Goal: Task Accomplishment & Management: Manage account settings

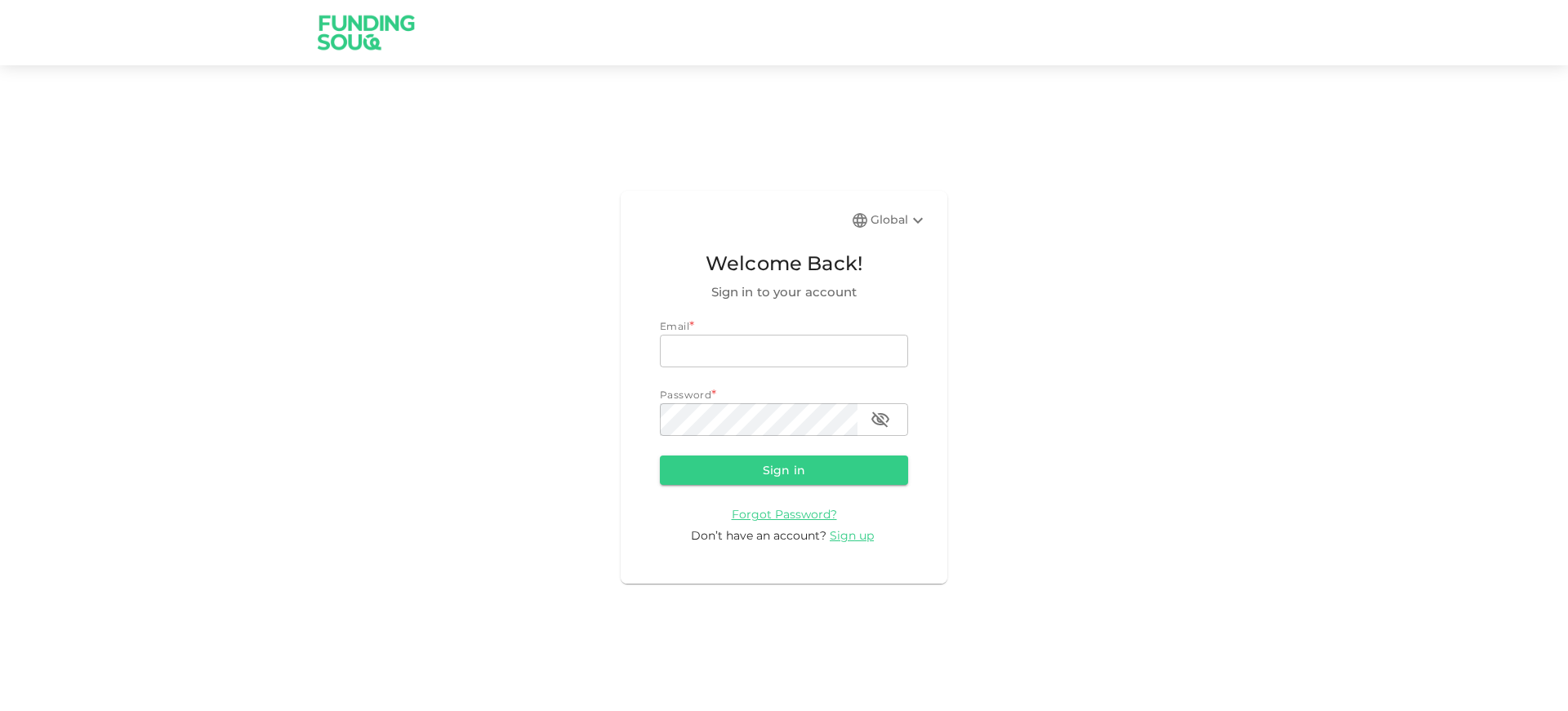
type input "[EMAIL_ADDRESS][DOMAIN_NAME]"
click at [704, 471] on button "Sign in" at bounding box center [784, 469] width 249 height 29
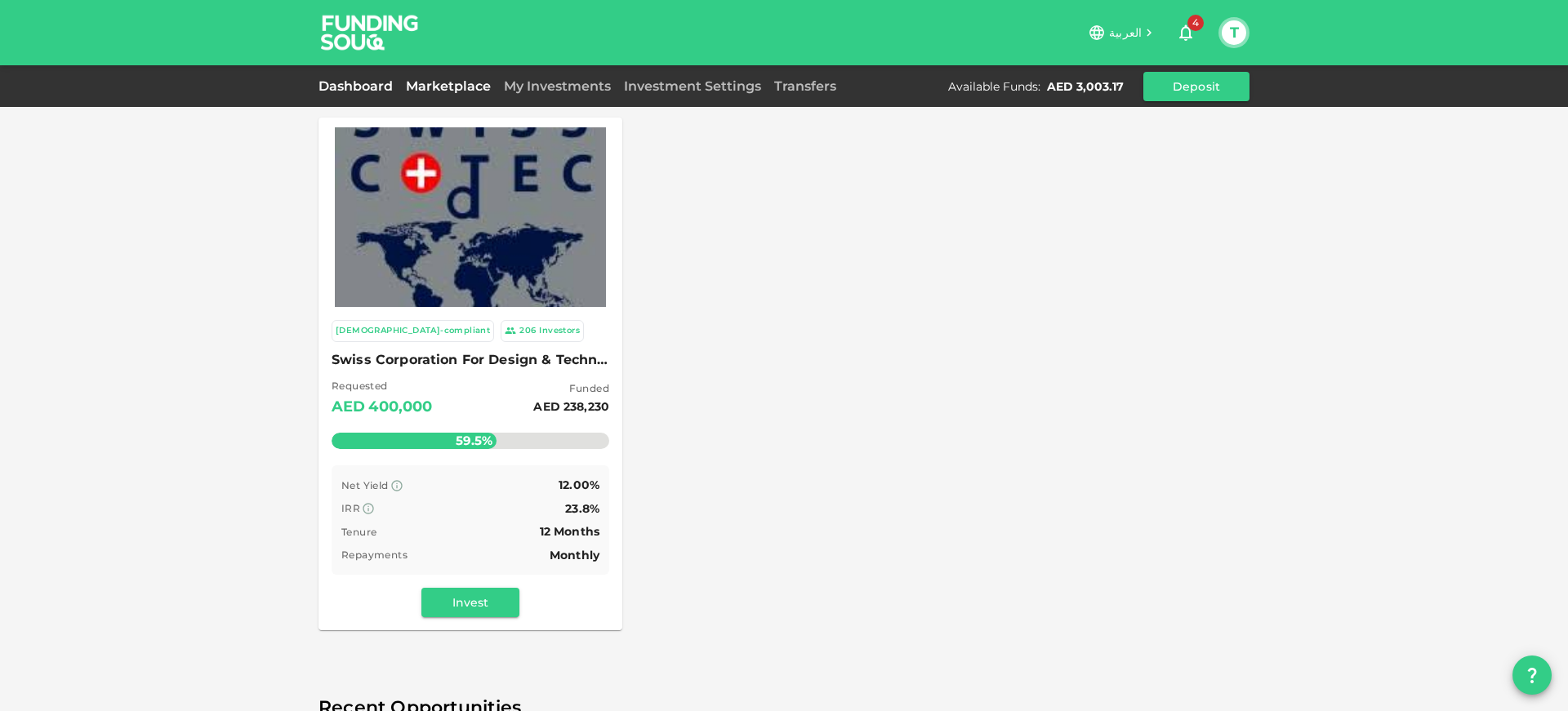
click at [360, 94] on link "Dashboard" at bounding box center [359, 87] width 81 height 16
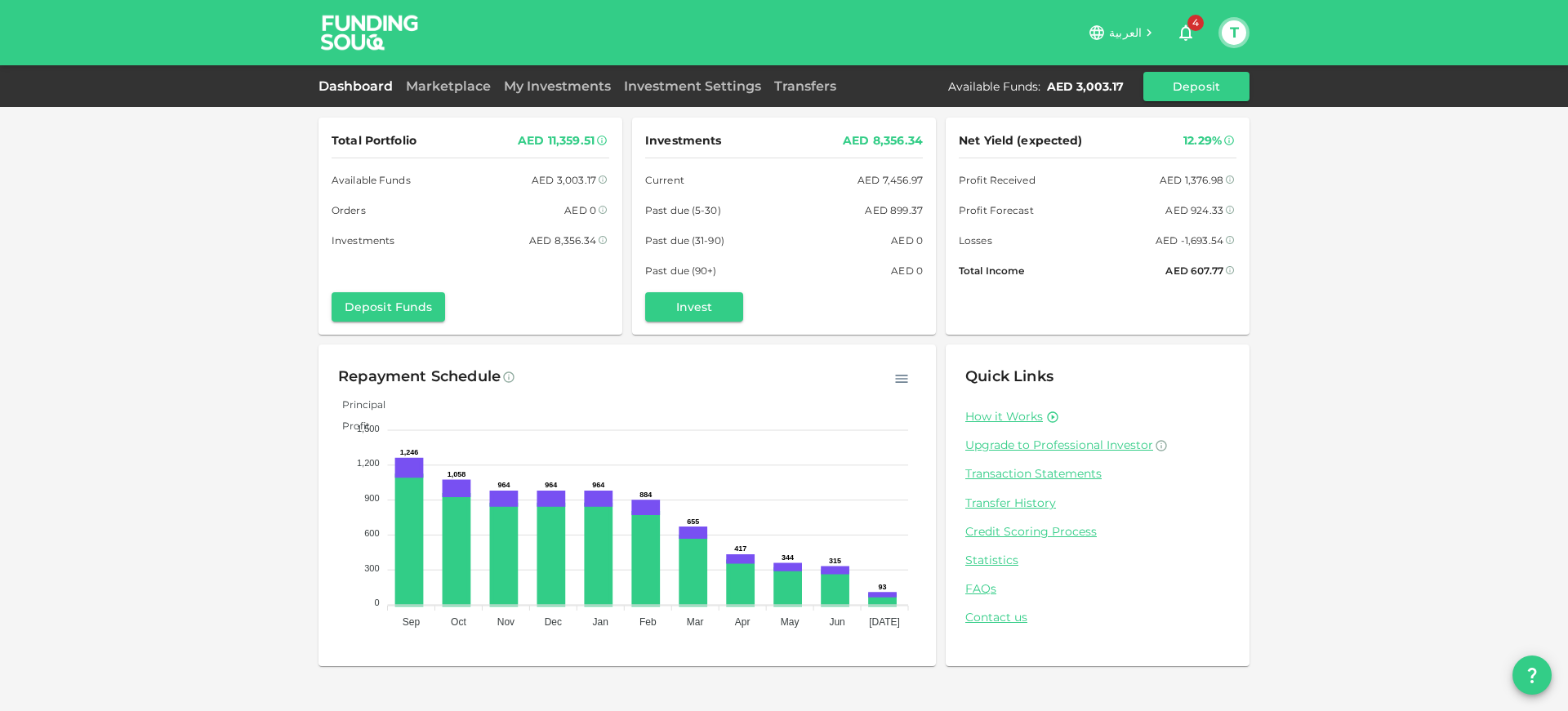
click at [687, 207] on span "Past due (5-30)" at bounding box center [683, 210] width 76 height 17
click at [769, 207] on div "Past due (5-30) AED 899.37" at bounding box center [784, 210] width 278 height 17
click at [435, 88] on link "Marketplace" at bounding box center [448, 87] width 98 height 16
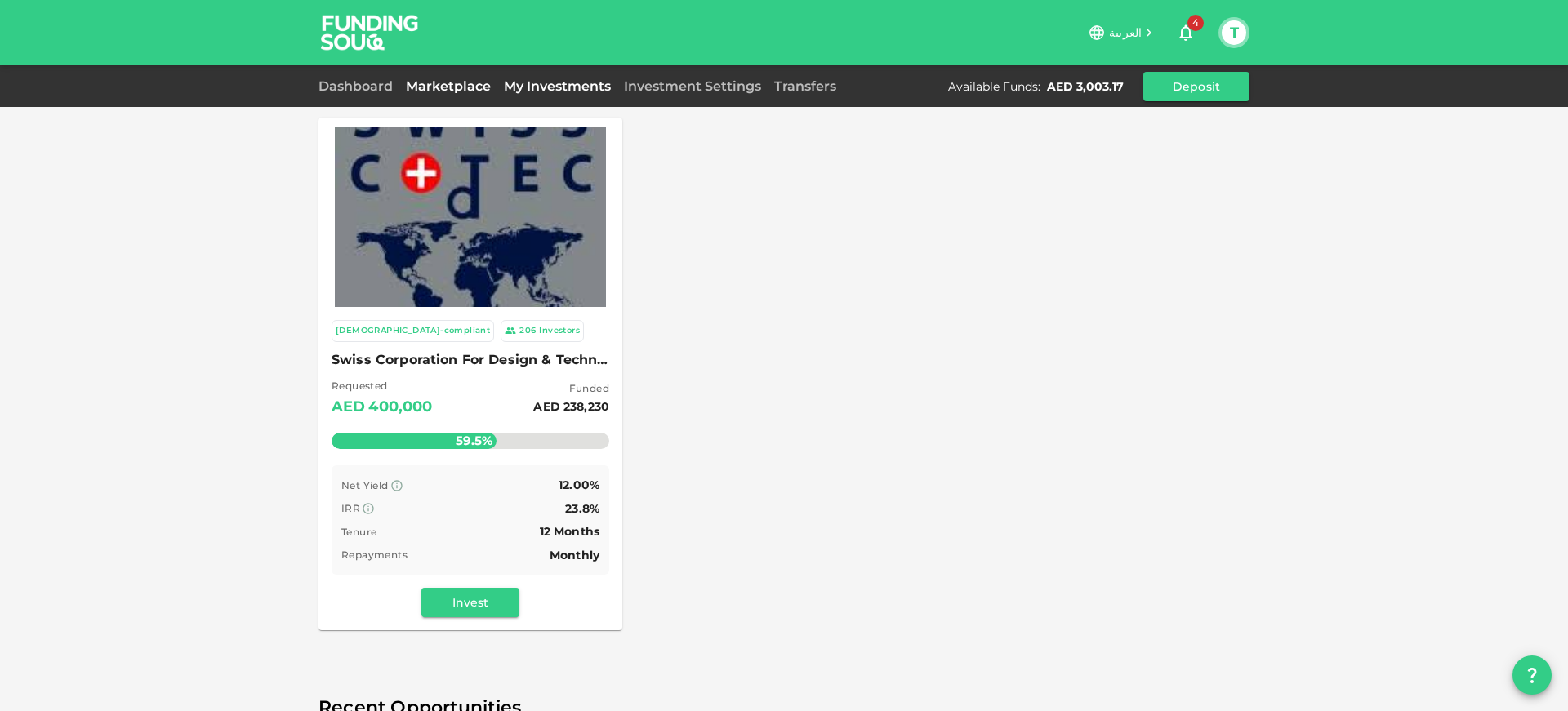
click at [563, 89] on link "My Investments" at bounding box center [557, 87] width 120 height 16
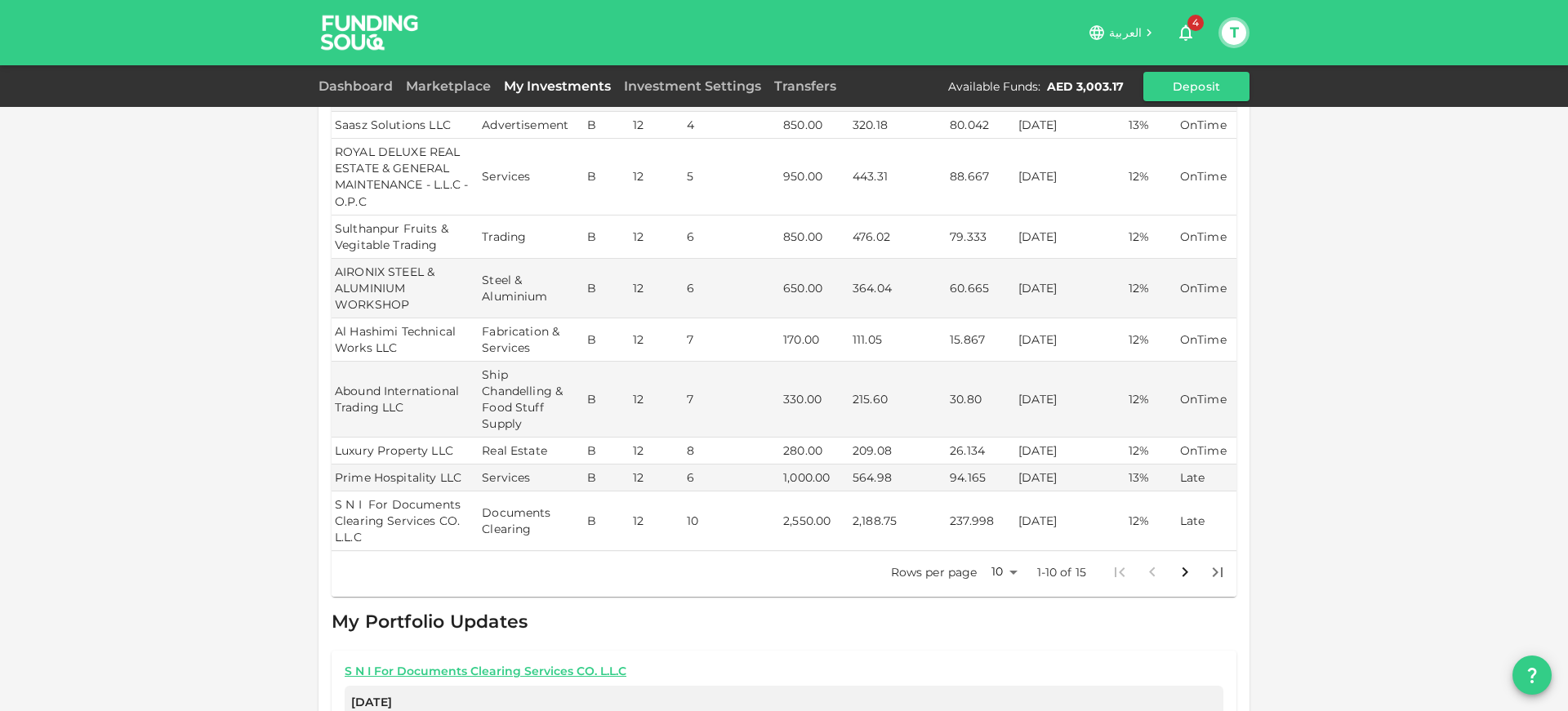
scroll to position [376, 0]
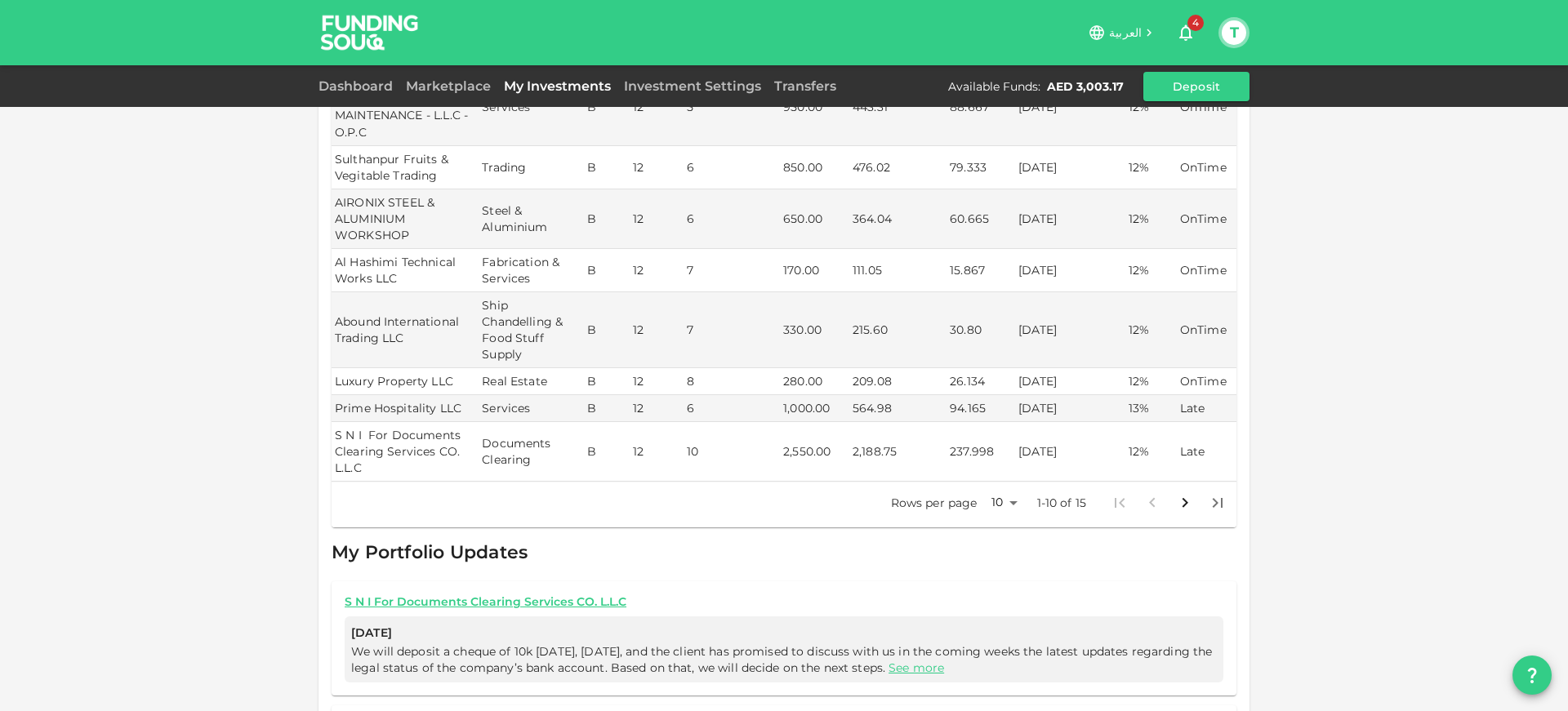
click at [1181, 493] on icon "Go to next page" at bounding box center [1185, 503] width 20 height 20
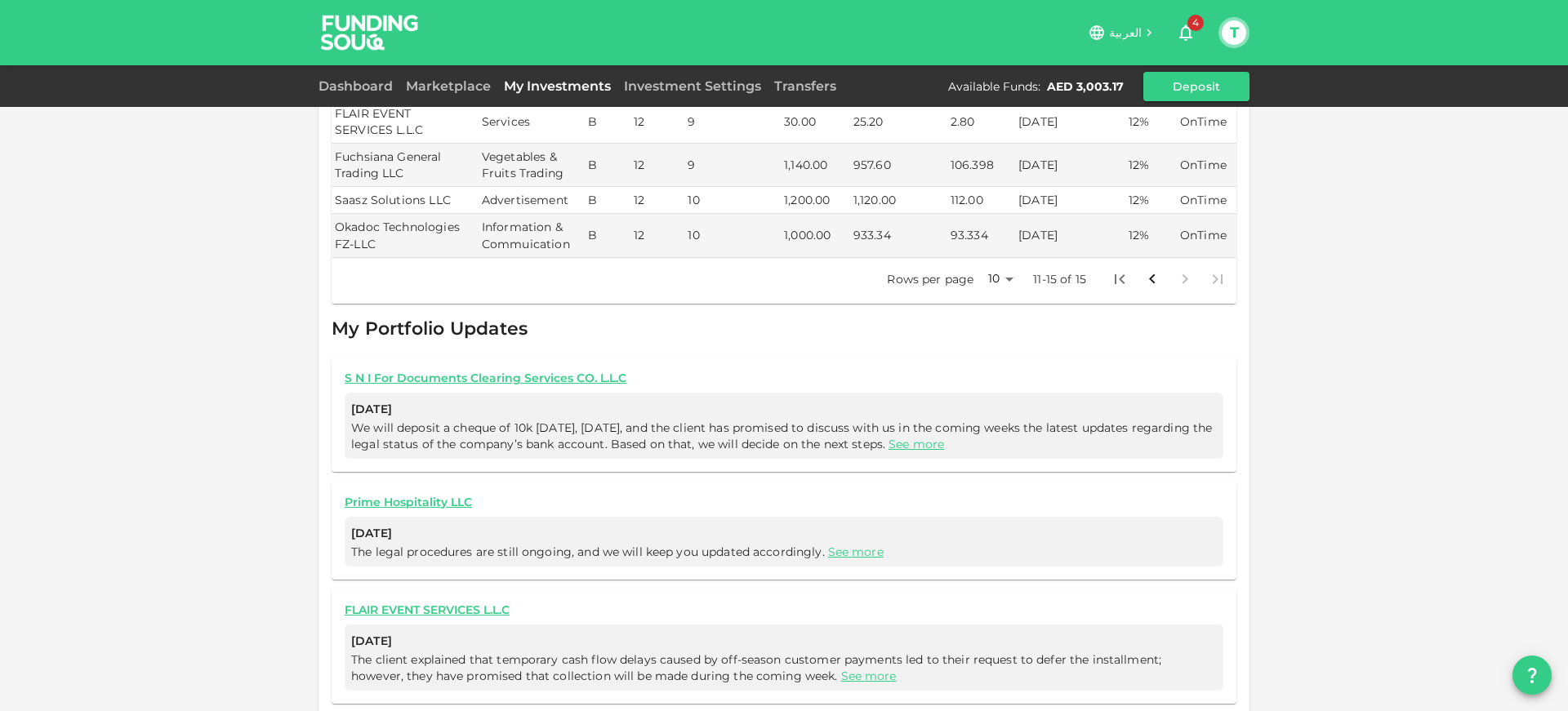
scroll to position [315, 0]
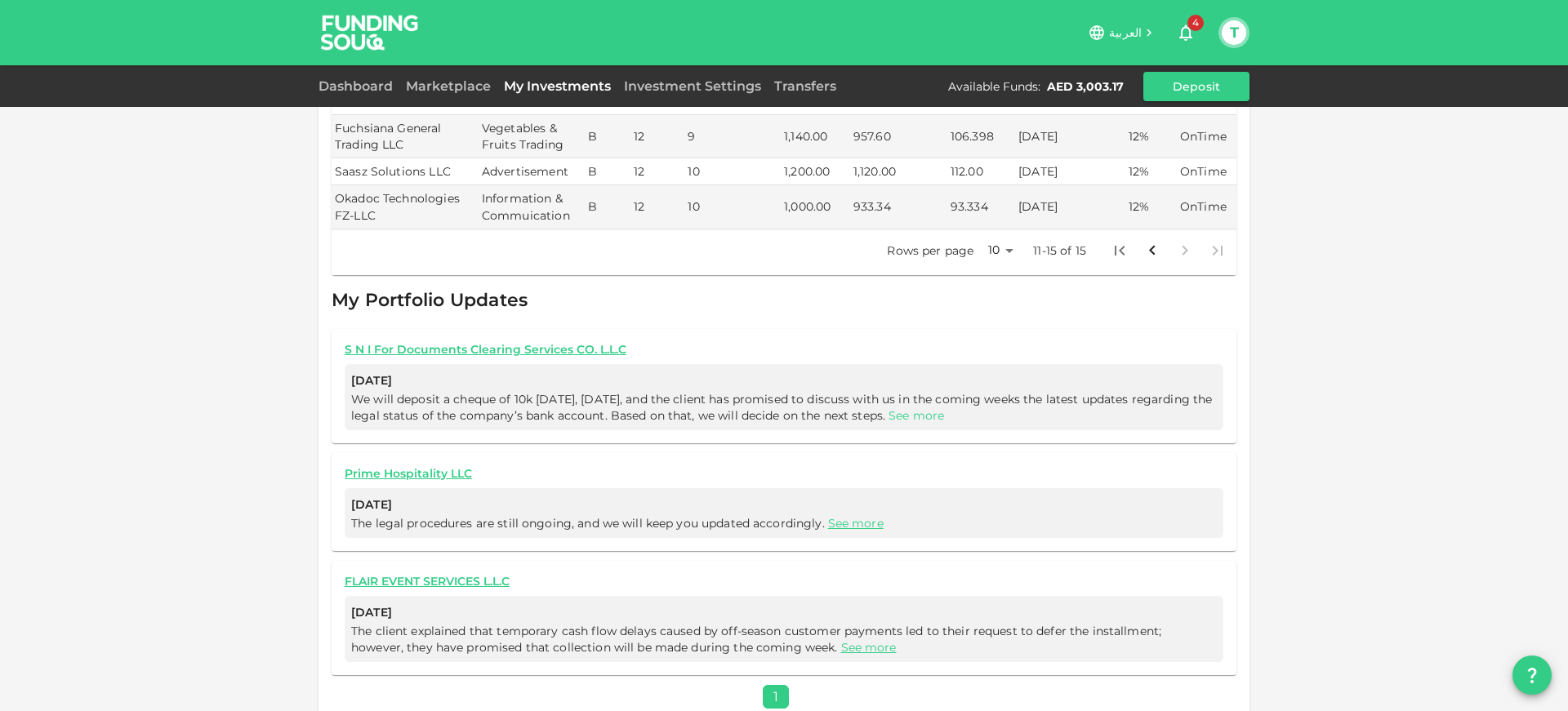
click at [944, 408] on link "See more" at bounding box center [917, 415] width 56 height 15
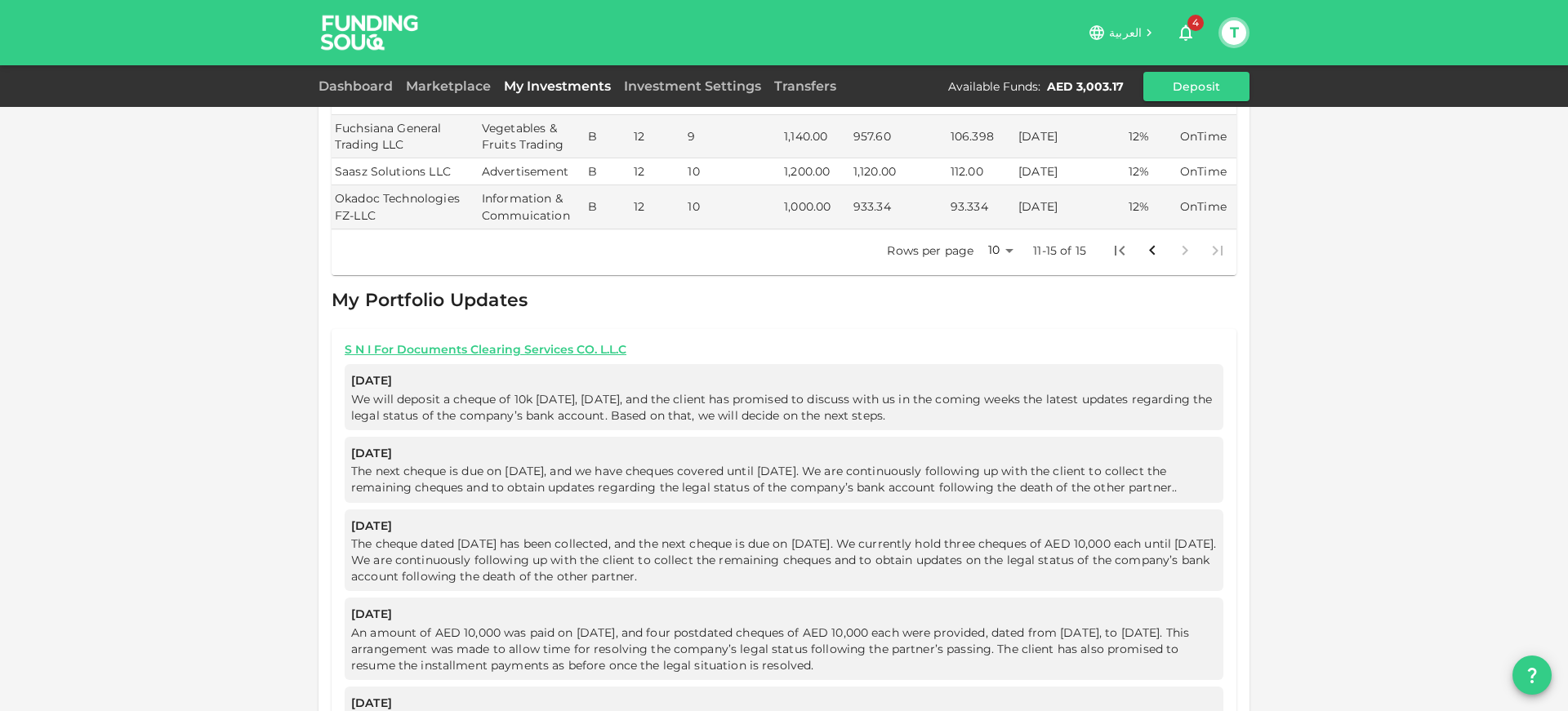
click at [1190, 29] on icon "button" at bounding box center [1186, 33] width 20 height 20
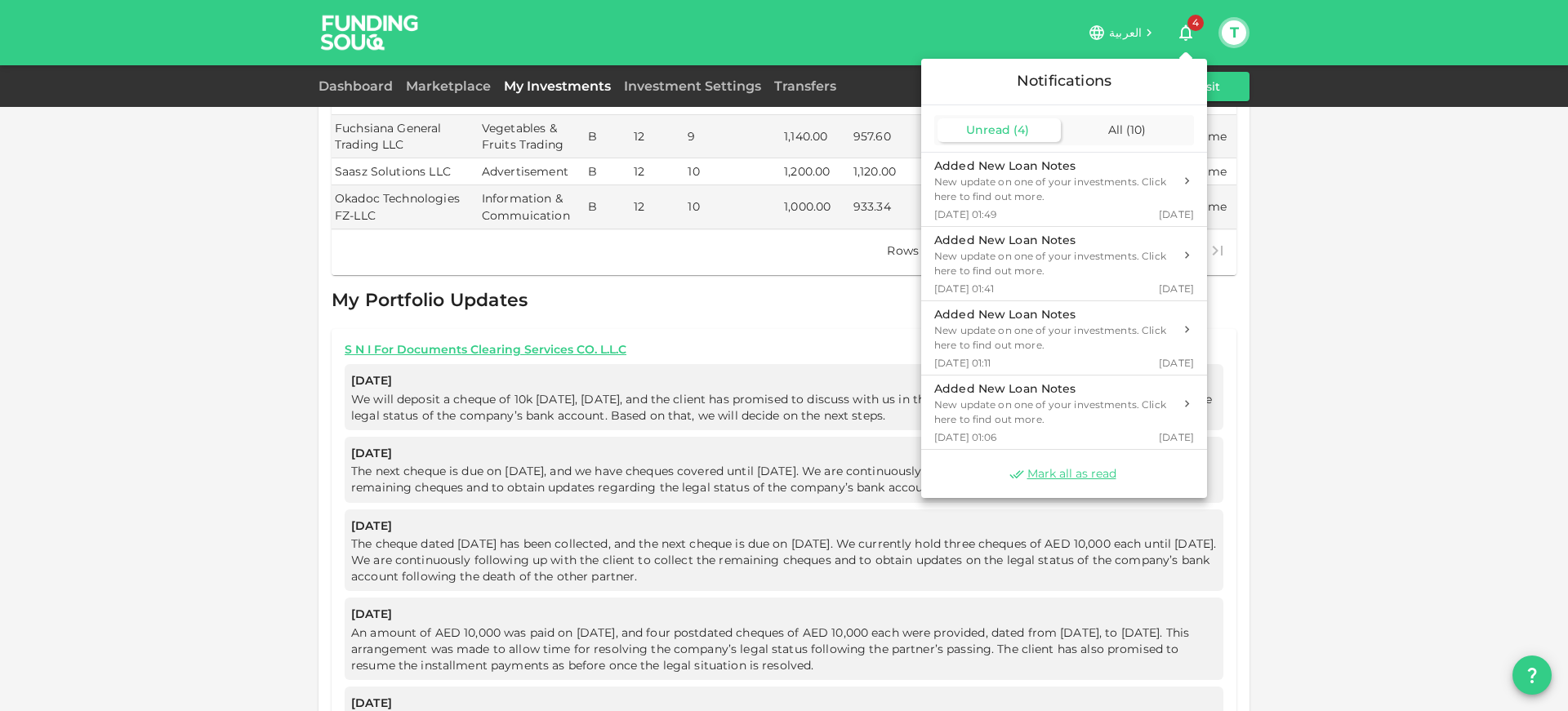
click at [1190, 29] on div at bounding box center [784, 356] width 1568 height 711
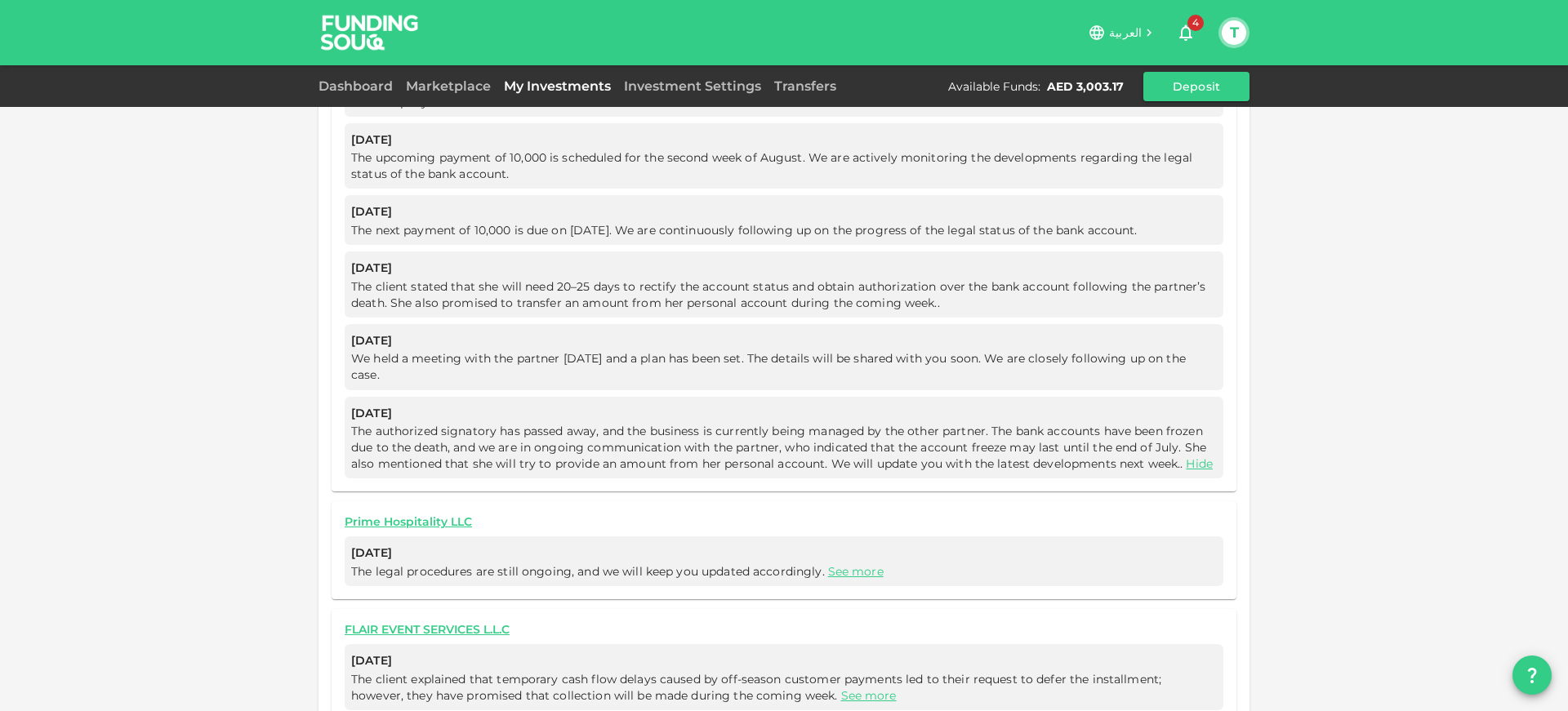
scroll to position [1015, 0]
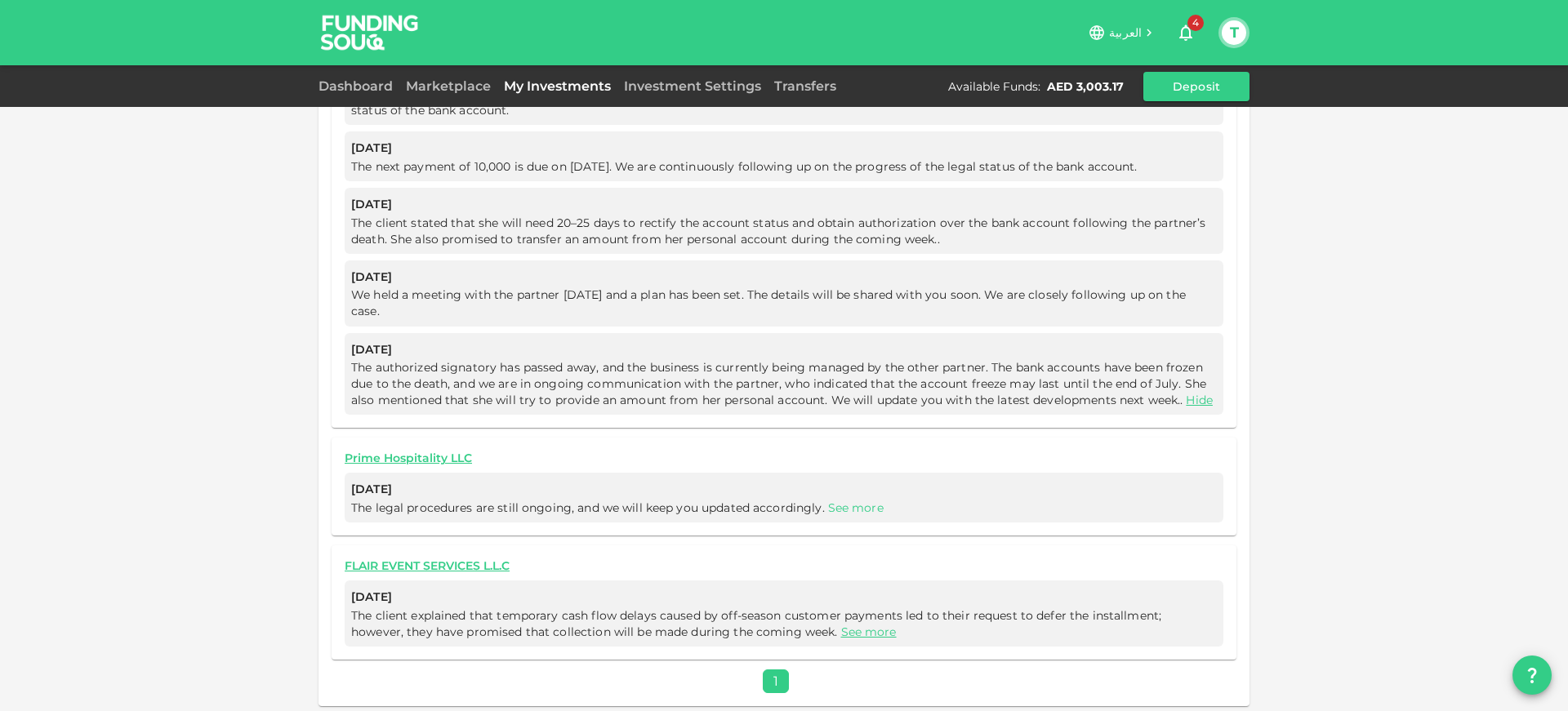
click at [857, 501] on link "See more" at bounding box center [856, 507] width 56 height 15
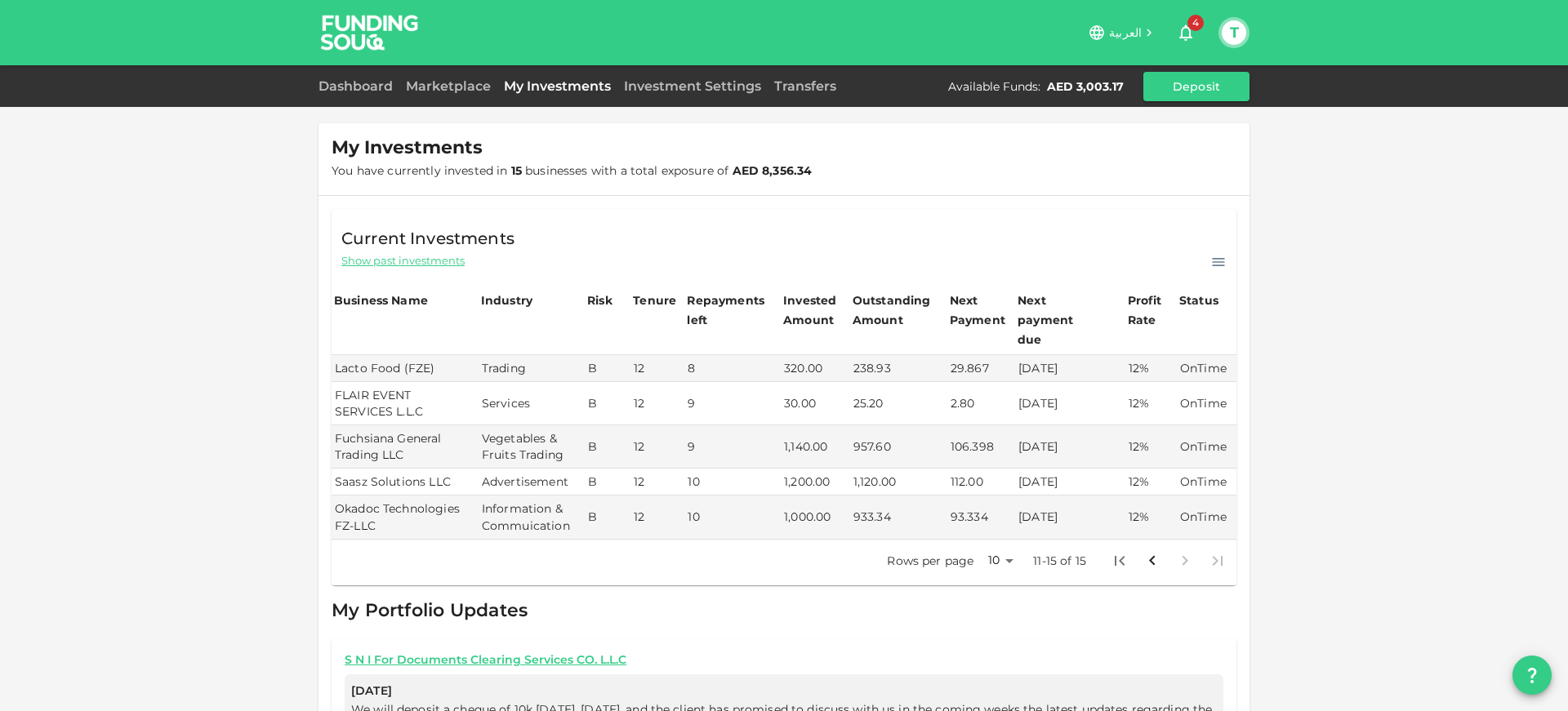
scroll to position [0, 0]
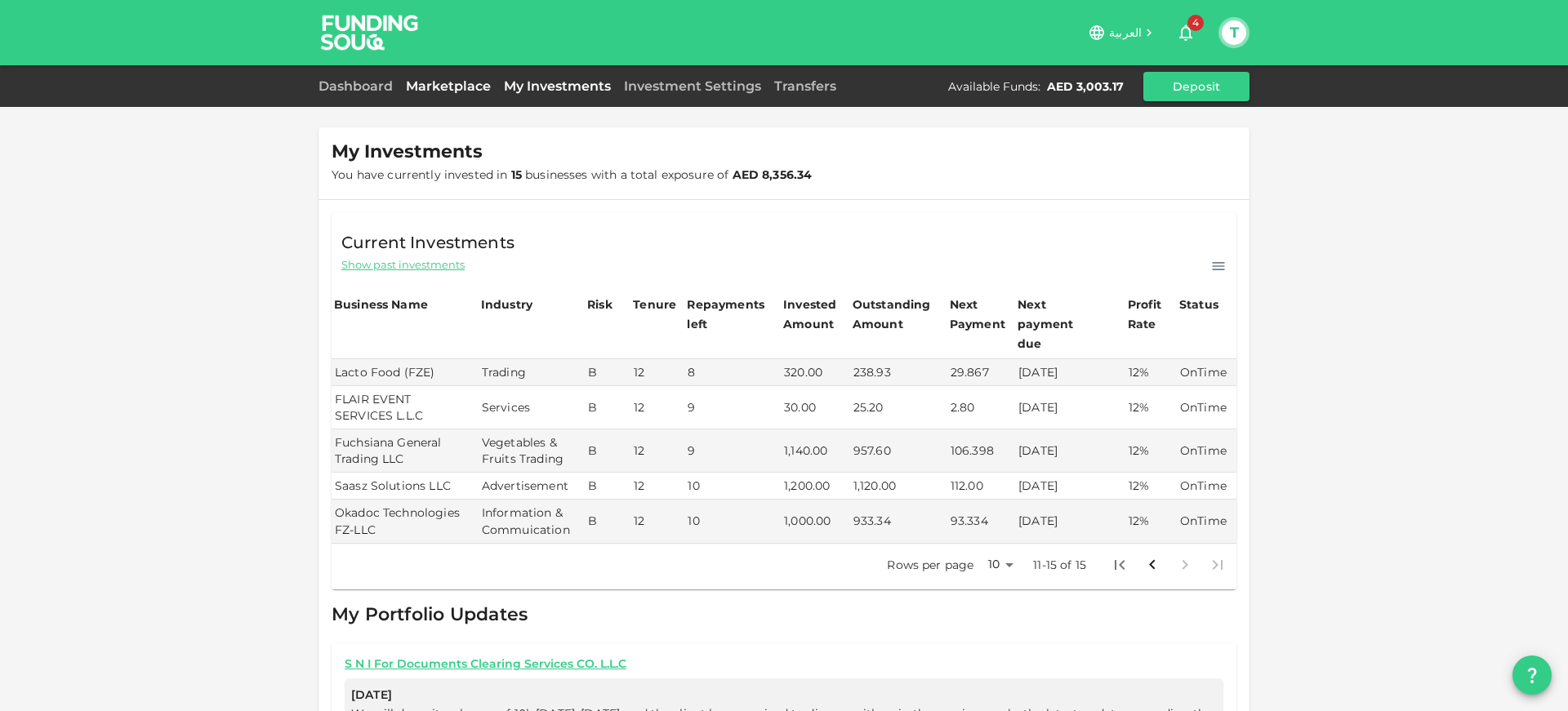
click at [455, 94] on link "Marketplace" at bounding box center [448, 87] width 98 height 16
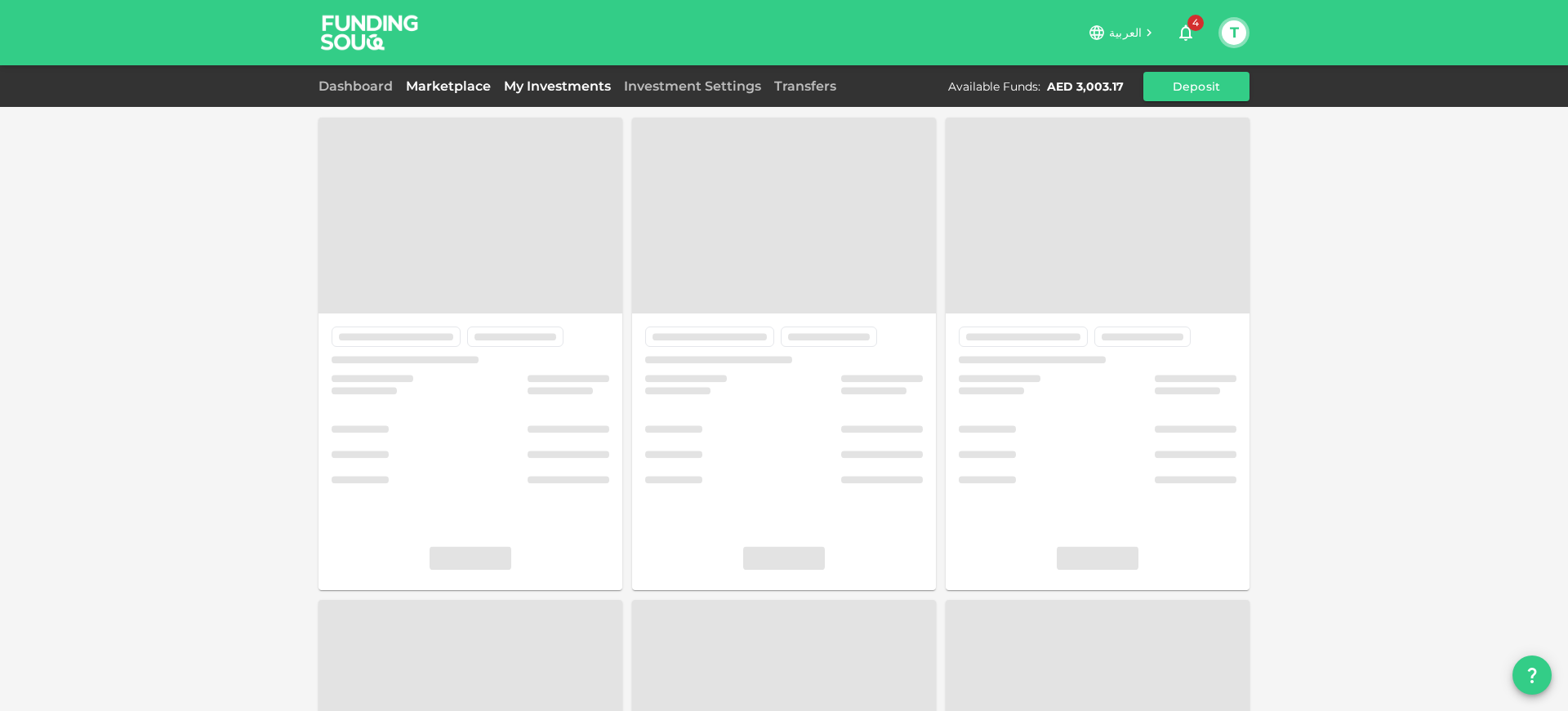
click at [547, 88] on link "My Investments" at bounding box center [557, 87] width 120 height 16
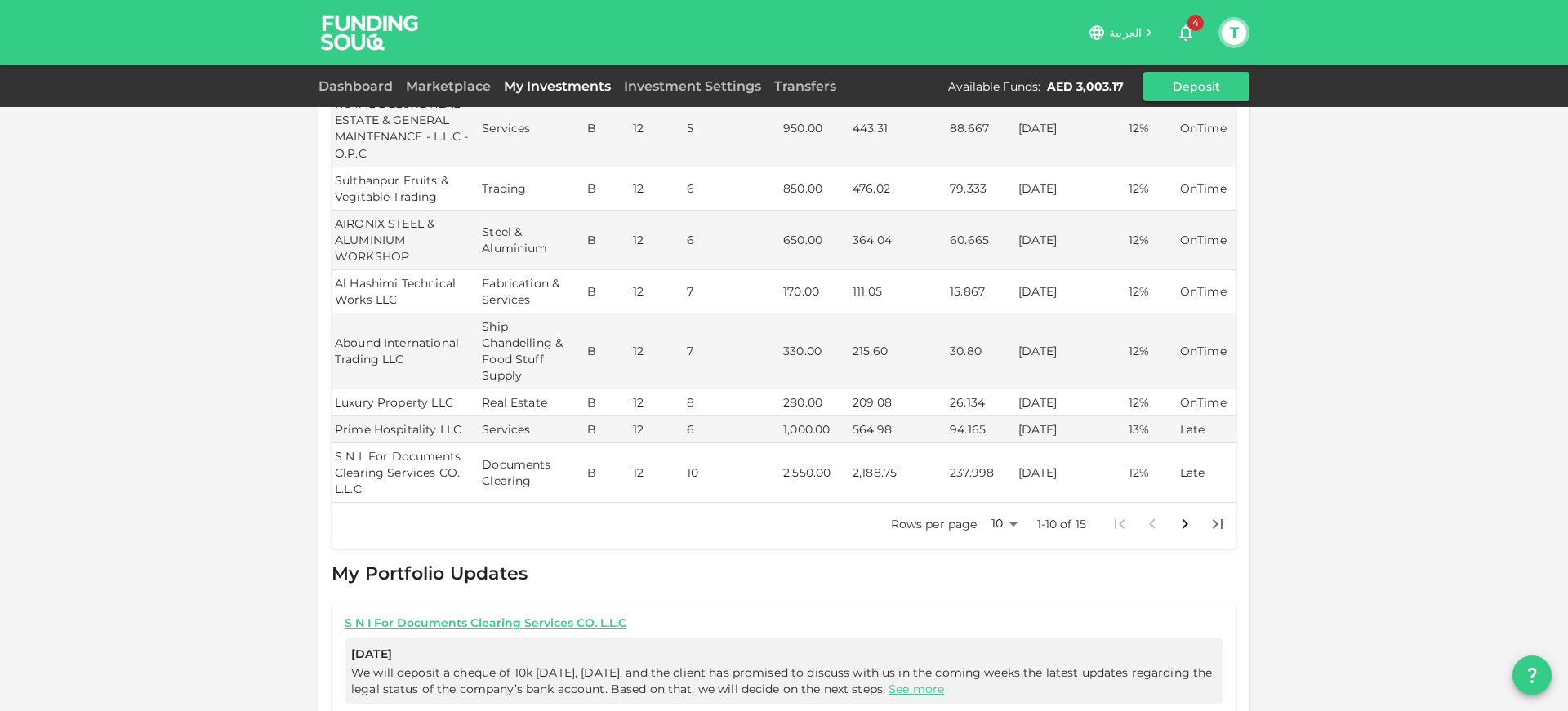
scroll to position [379, 0]
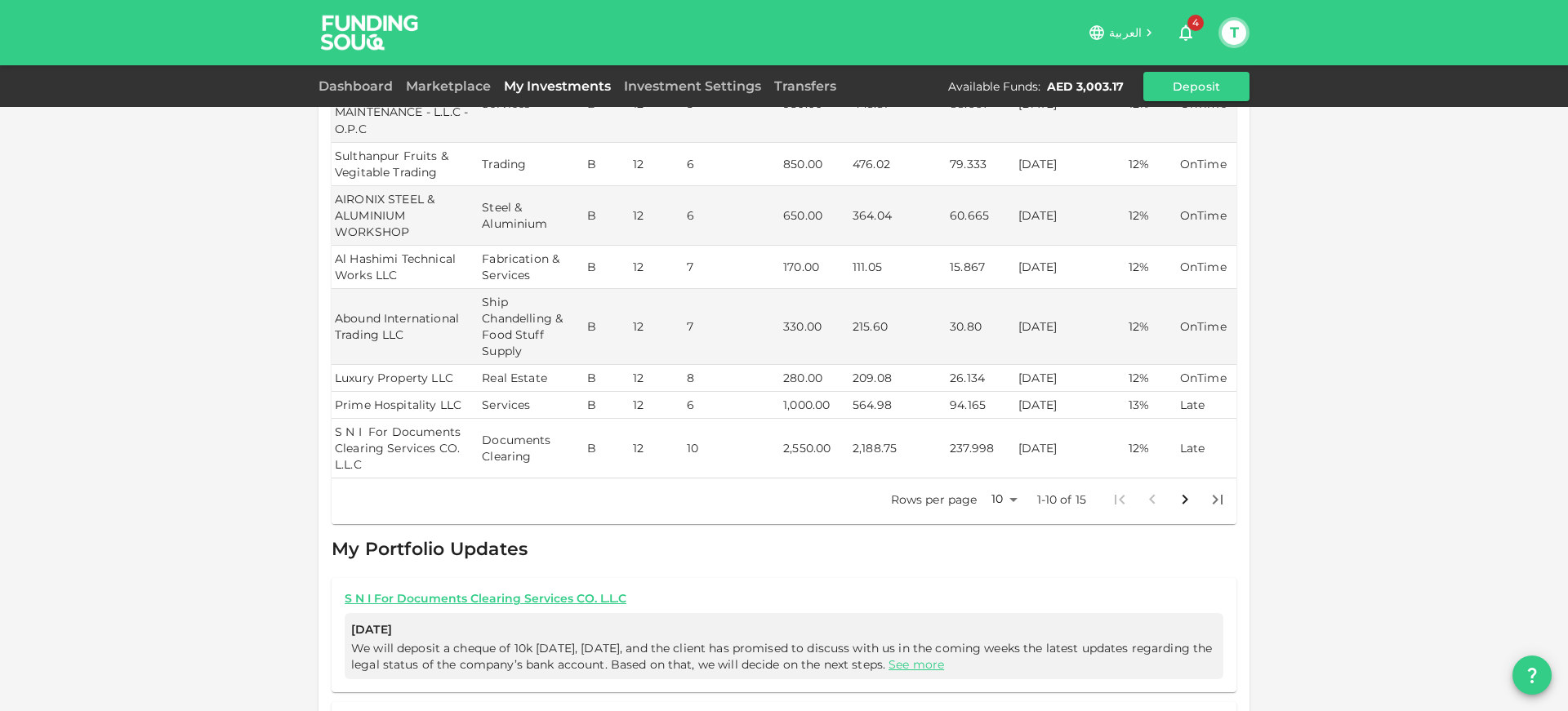
click at [866, 392] on td "564.98" at bounding box center [898, 405] width 97 height 27
click at [905, 392] on td "564.98" at bounding box center [898, 405] width 97 height 27
click at [872, 428] on td "2,188.75" at bounding box center [898, 449] width 97 height 60
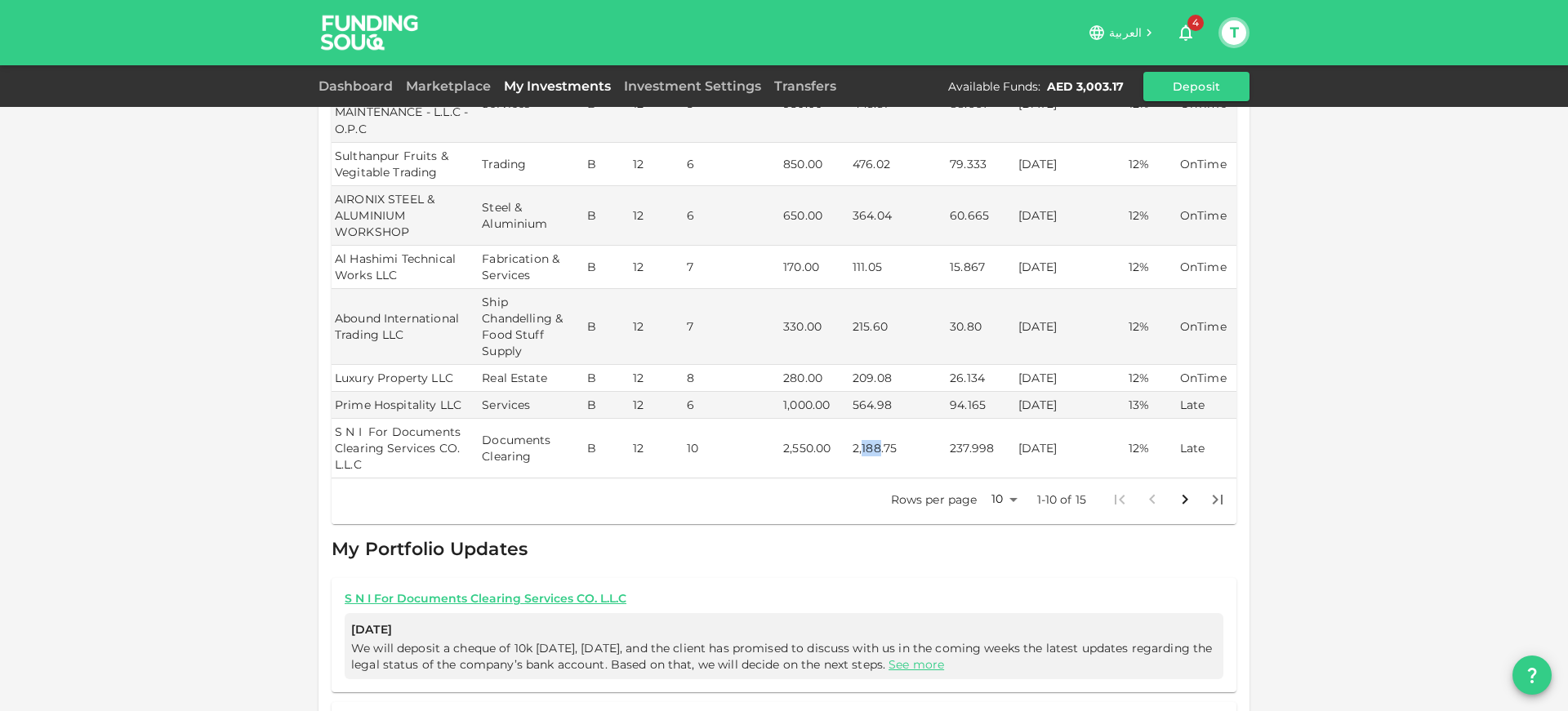
click at [872, 428] on td "2,188.75" at bounding box center [898, 449] width 97 height 60
click at [872, 445] on td "2,188.75" at bounding box center [898, 449] width 97 height 60
click at [862, 395] on td "564.98" at bounding box center [898, 405] width 97 height 27
click at [873, 438] on td "2,188.75" at bounding box center [898, 449] width 97 height 60
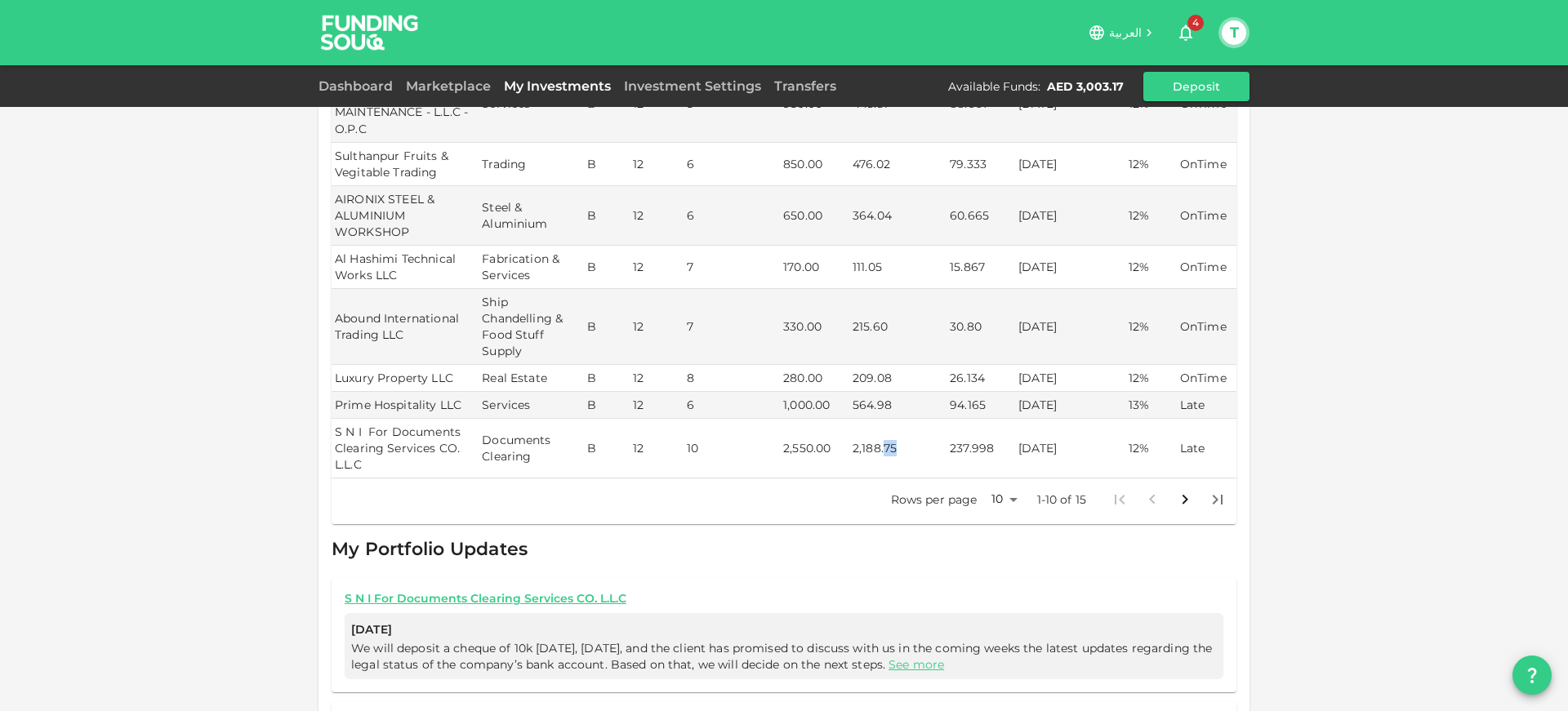
click at [873, 438] on td "2,188.75" at bounding box center [898, 449] width 97 height 60
click at [870, 455] on td "2,188.75" at bounding box center [898, 449] width 97 height 60
click at [418, 423] on td "S N I For Documents Clearing Services CO. L.L.C" at bounding box center [404, 449] width 147 height 60
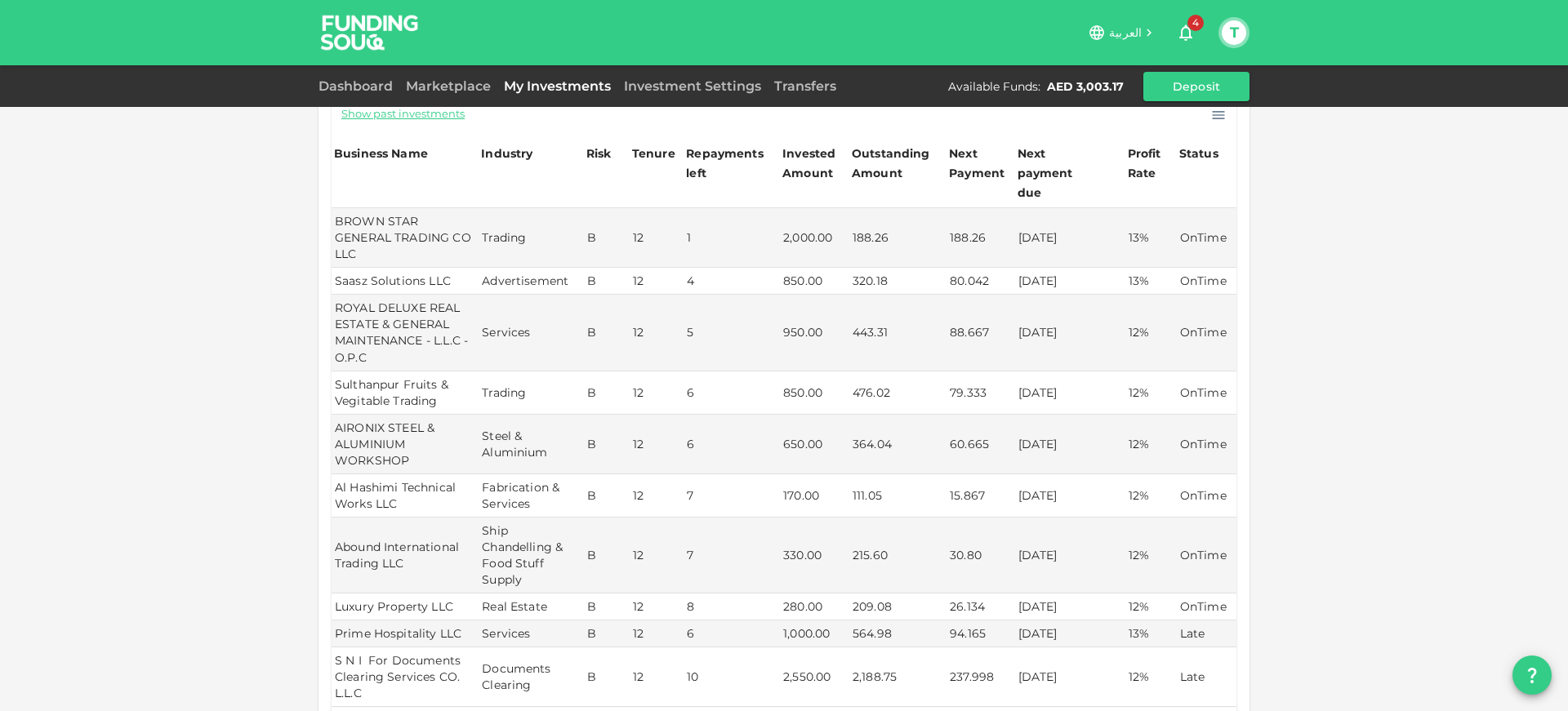
scroll to position [0, 0]
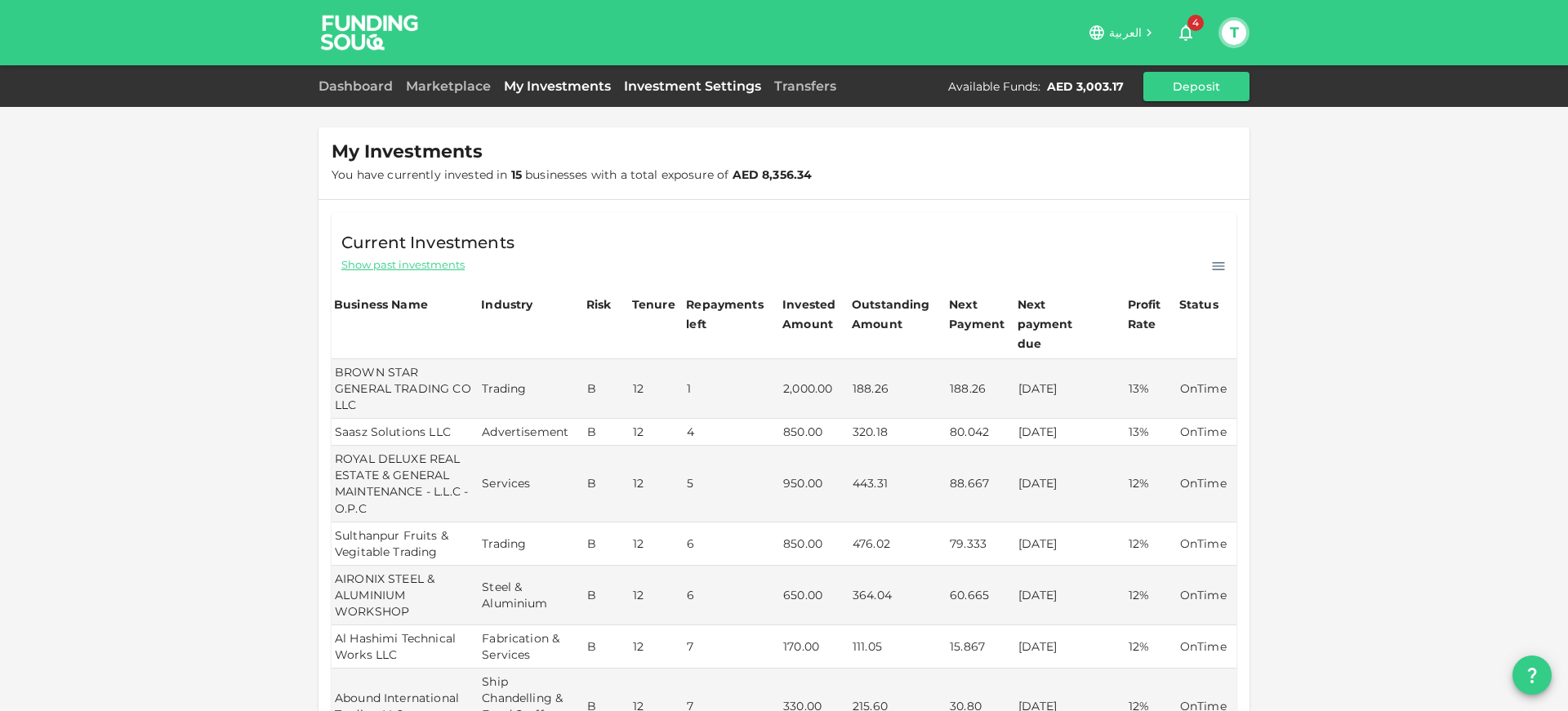
click at [675, 91] on link "Investment Settings" at bounding box center [692, 87] width 150 height 16
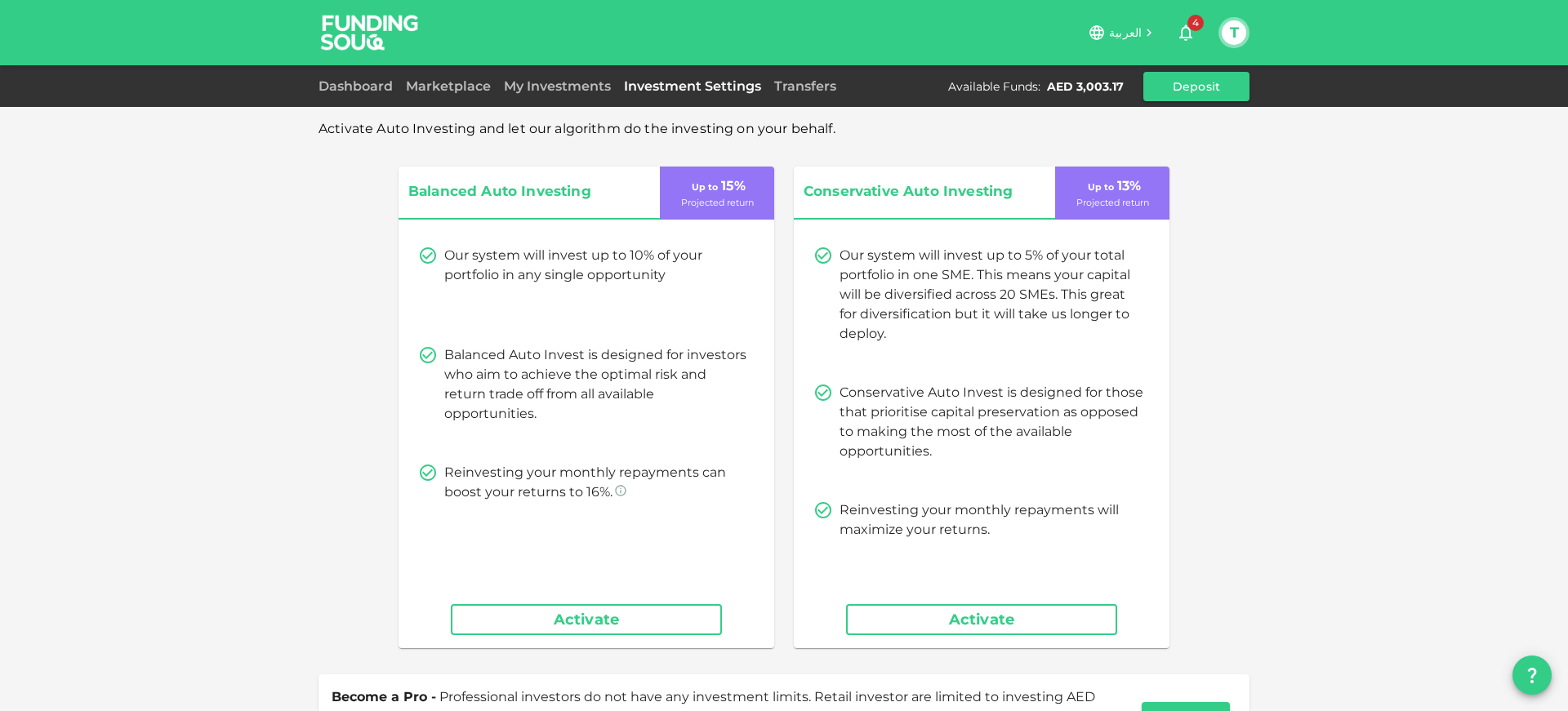
click at [363, 98] on div "Dashboard Marketplace My Investments Investment Settings Transfers Available Fu…" at bounding box center [784, 86] width 931 height 29
click at [363, 92] on link "Dashboard" at bounding box center [359, 87] width 81 height 16
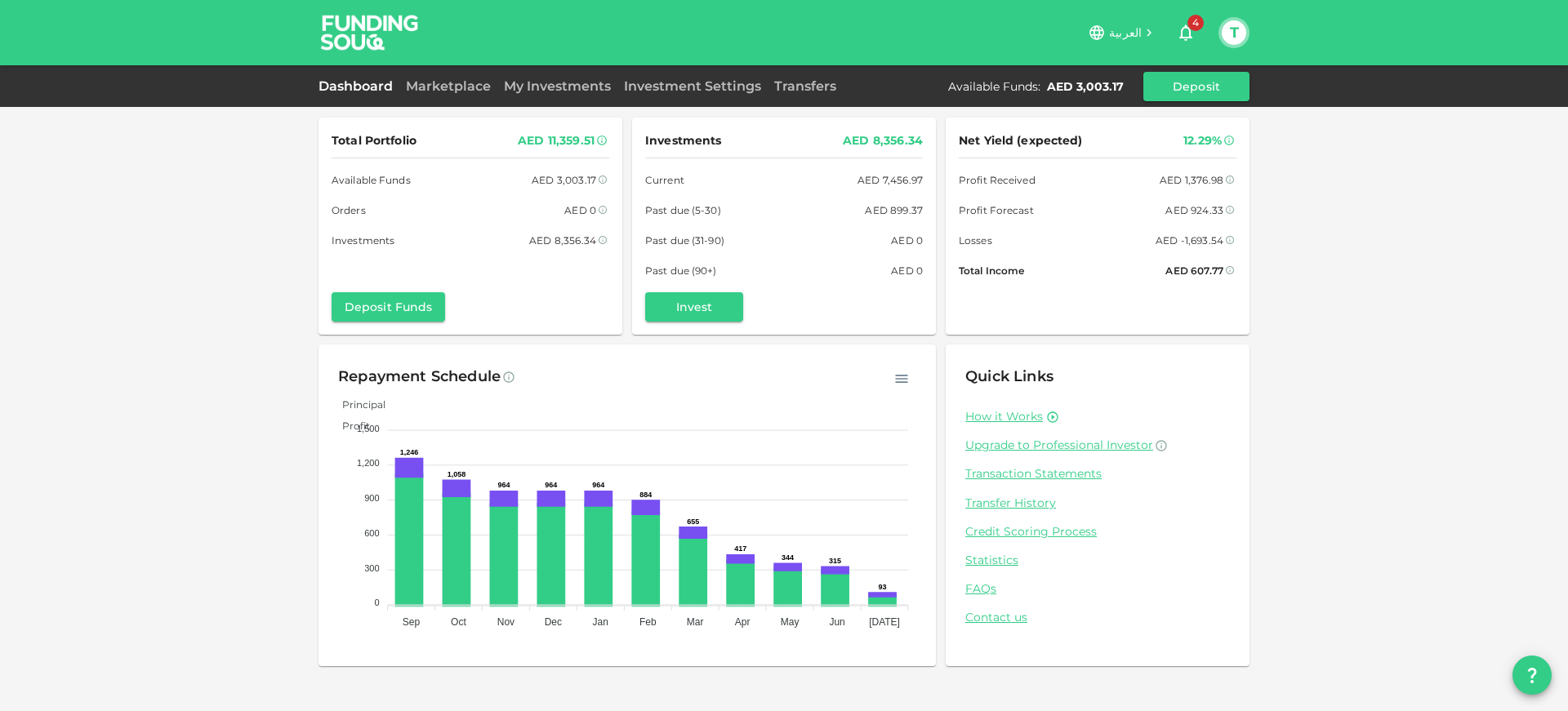
click at [1202, 240] on div "AED -1,693.54" at bounding box center [1189, 240] width 68 height 17
click at [1106, 240] on div "Losses AED -1,693.54" at bounding box center [1098, 240] width 278 height 17
